Goal: Task Accomplishment & Management: Complete application form

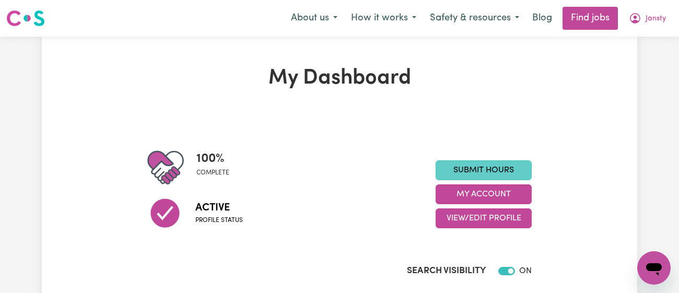
click at [443, 160] on link "Submit Hours" at bounding box center [484, 170] width 96 height 20
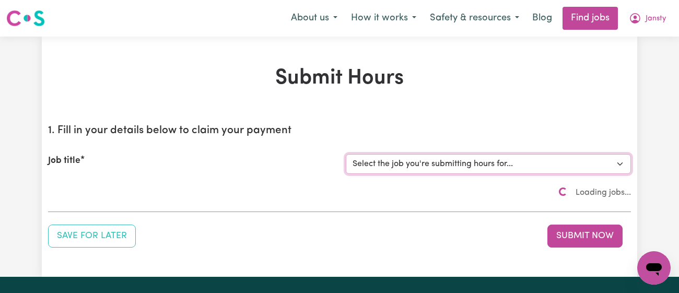
click at [443, 160] on select "Select the job you're submitting hours for..." at bounding box center [488, 164] width 285 height 20
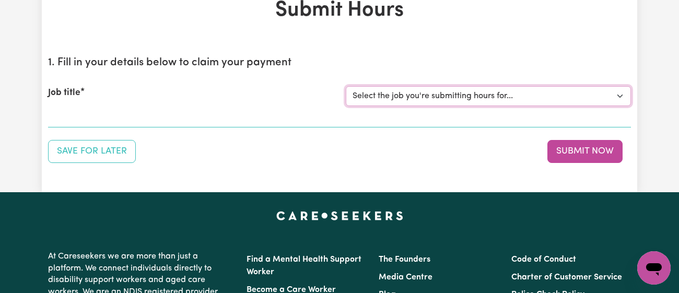
scroll to position [68, 0]
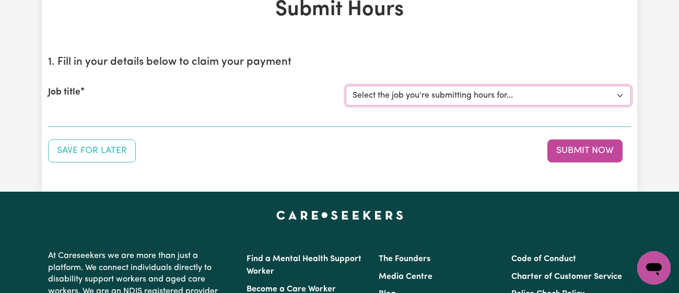
click at [380, 94] on select "Select the job you're submitting hours for... [[PERSON_NAME]] [DEMOGRAPHIC_DATA…" at bounding box center [488, 96] width 285 height 20
select select "11718"
click at [346, 86] on select "Select the job you're submitting hours for... [[PERSON_NAME]] [DEMOGRAPHIC_DATA…" at bounding box center [488, 96] width 285 height 20
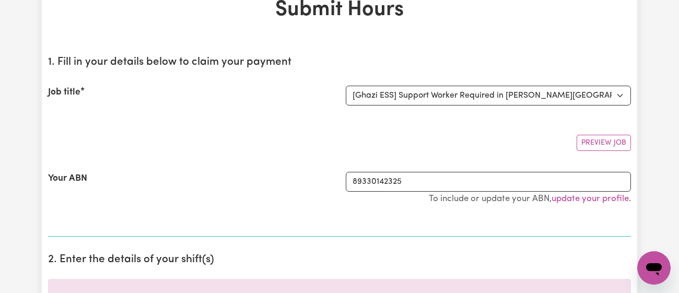
click at [273, 121] on section "1. Fill in your details below to claim your payment Job title Select the job yo…" at bounding box center [339, 142] width 583 height 189
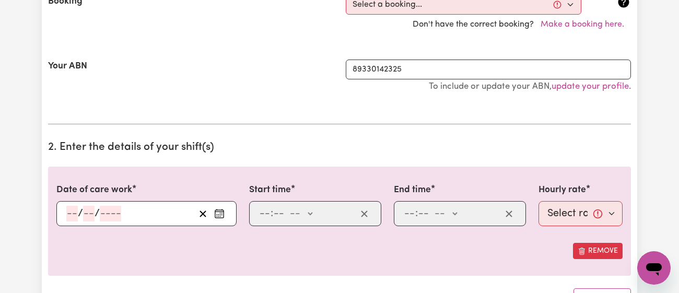
scroll to position [247, 0]
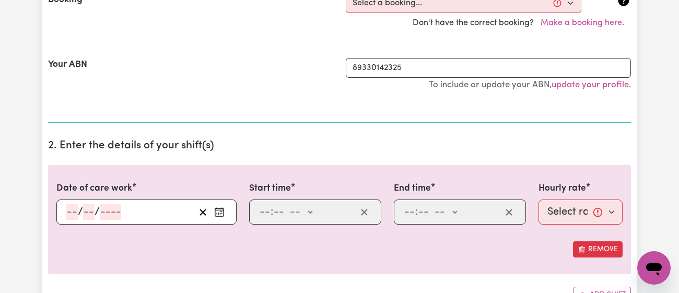
click at [216, 212] on icon "Enter the date of care work" at bounding box center [219, 212] width 10 height 10
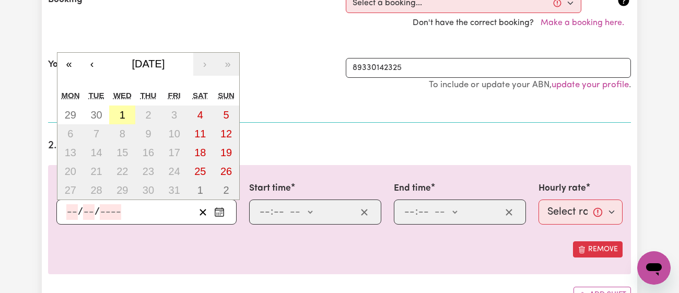
click at [122, 119] on button "1" at bounding box center [122, 115] width 26 height 19
type input "[DATE]"
type input "1"
type input "10"
type input "2025"
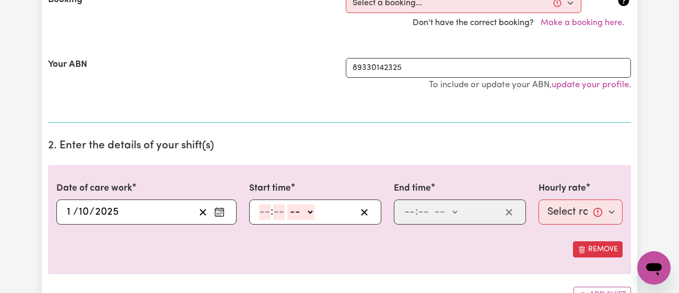
click at [258, 214] on div ": -- am pm" at bounding box center [307, 212] width 98 height 16
type input "11"
type input "00"
click at [302, 208] on select "-- am pm" at bounding box center [300, 212] width 27 height 16
select select "am"
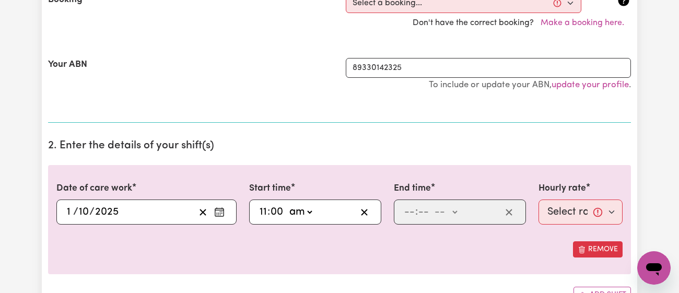
click at [287, 204] on select "-- am pm" at bounding box center [300, 212] width 27 height 16
type input "11:00"
type input "0"
click at [420, 212] on input "number" at bounding box center [423, 212] width 11 height 16
click at [404, 212] on input "number" at bounding box center [409, 212] width 11 height 16
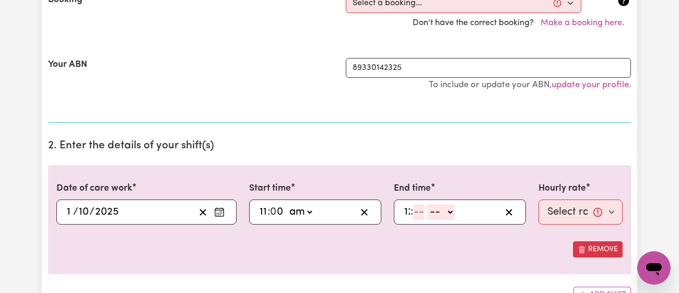
type input "12"
type input "00"
click at [440, 210] on select "-- am pm" at bounding box center [447, 212] width 27 height 16
select select "pm"
click at [434, 204] on select "-- am pm" at bounding box center [447, 212] width 27 height 16
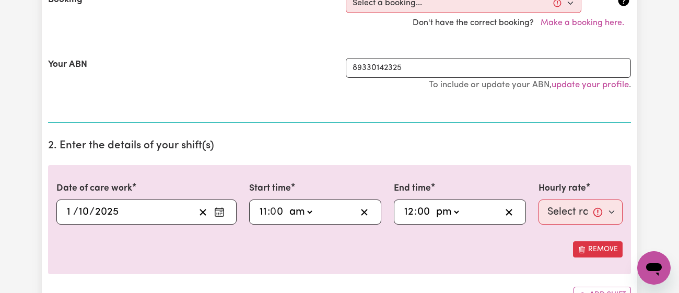
type input "12:00"
type input "0"
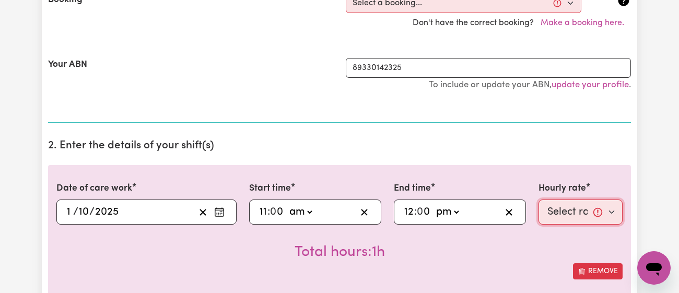
click at [560, 212] on select "Select rate... $43.00 (Weekday) $72.00 (Public Holiday)" at bounding box center [581, 212] width 84 height 25
select select "43-Weekday"
click at [539, 200] on select "Select rate... $43.00 (Weekday) $72.00 (Public Holiday)" at bounding box center [581, 212] width 84 height 25
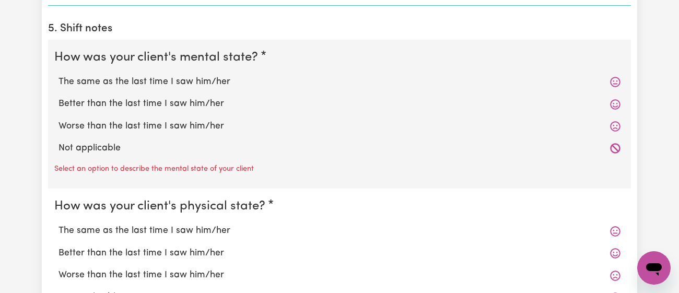
scroll to position [833, 0]
click at [195, 104] on label "Better than the last time I saw him/her" at bounding box center [340, 104] width 562 height 14
click at [59, 97] on input "Better than the last time I saw him/her" at bounding box center [58, 97] width 1 height 1
radio input "true"
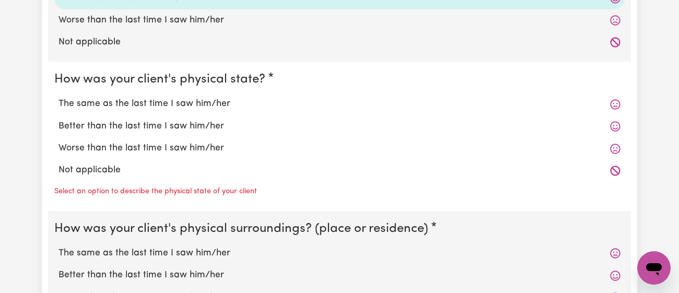
click at [195, 104] on label "The same as the last time I saw him/her" at bounding box center [340, 104] width 562 height 14
click at [59, 97] on input "The same as the last time I saw him/her" at bounding box center [58, 97] width 1 height 1
radio input "true"
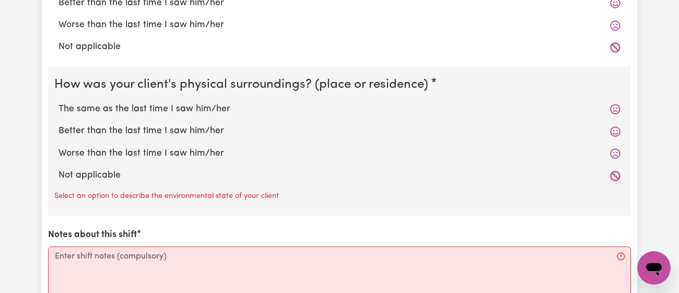
scroll to position [1072, 0]
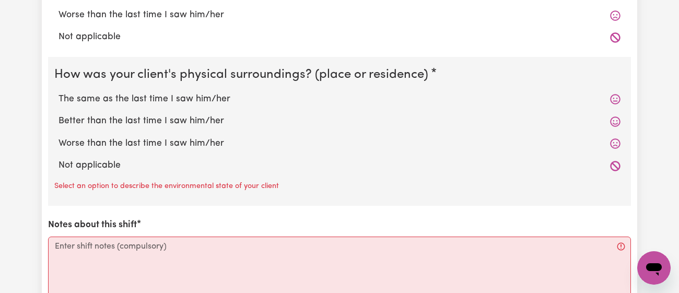
click at [197, 99] on label "The same as the last time I saw him/her" at bounding box center [340, 99] width 562 height 14
click at [59, 92] on input "The same as the last time I saw him/her" at bounding box center [58, 92] width 1 height 1
radio input "true"
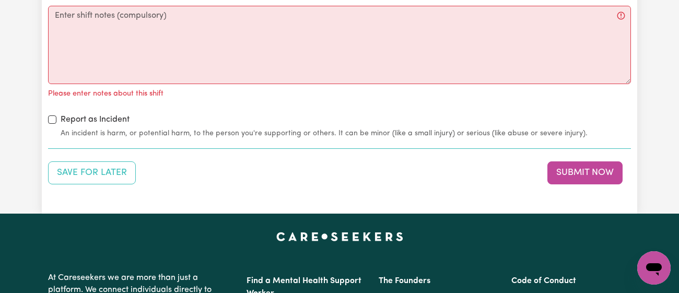
scroll to position [1290, 0]
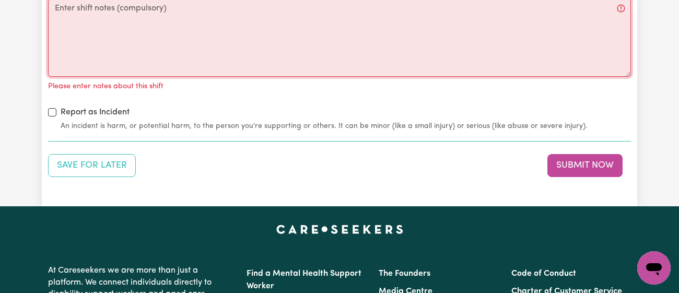
click at [221, 60] on textarea "Notes about this shift" at bounding box center [339, 37] width 583 height 78
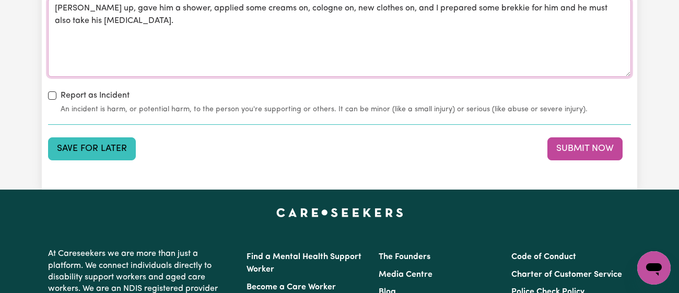
type textarea "[PERSON_NAME] up, gave him a shower, applied some creams on, cologne on, new cl…"
click at [118, 153] on button "Save for Later" at bounding box center [92, 148] width 88 height 23
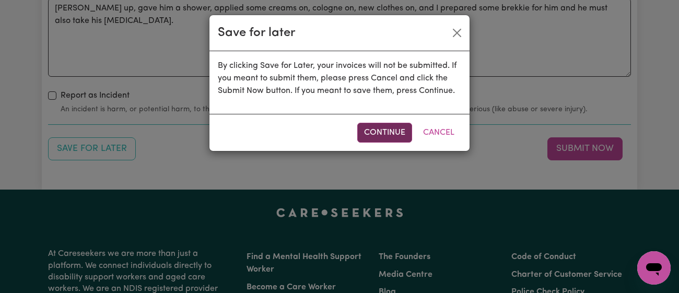
click at [371, 127] on button "Continue" at bounding box center [384, 133] width 55 height 20
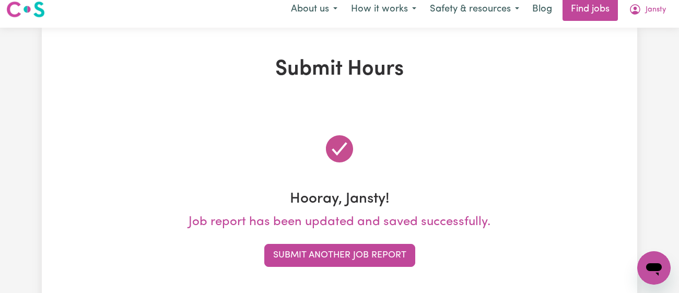
scroll to position [0, 0]
